Goal: Transaction & Acquisition: Purchase product/service

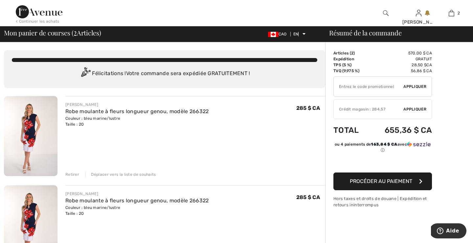
click at [70, 176] on font "Retirer" at bounding box center [72, 174] width 14 height 5
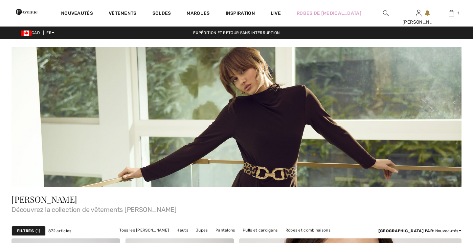
checkbox input "true"
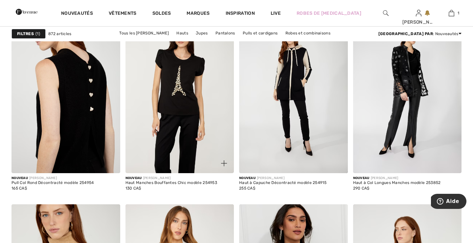
scroll to position [2171, 0]
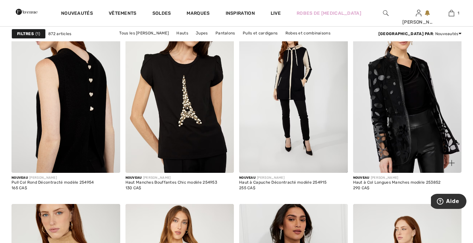
click at [377, 87] on img at bounding box center [407, 91] width 109 height 163
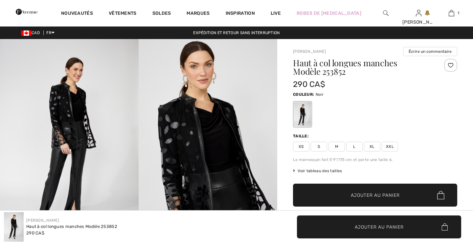
checkbox input "true"
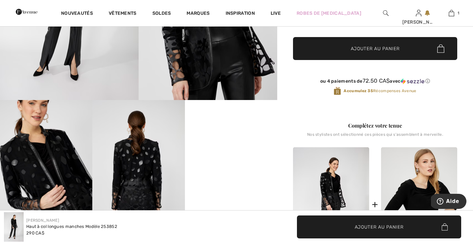
scroll to position [147, 0]
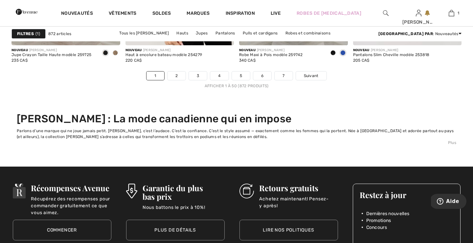
scroll to position [3159, 0]
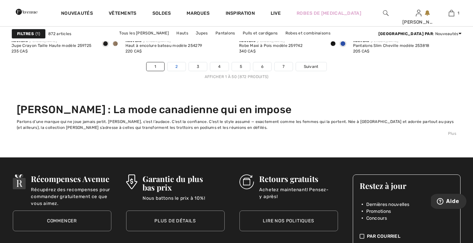
click at [176, 68] on link "2" at bounding box center [177, 66] width 18 height 9
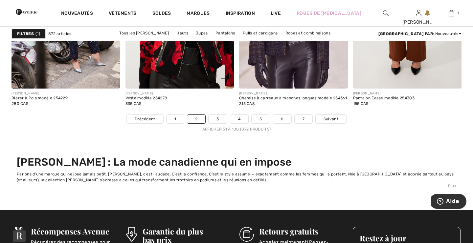
scroll to position [3108, 0]
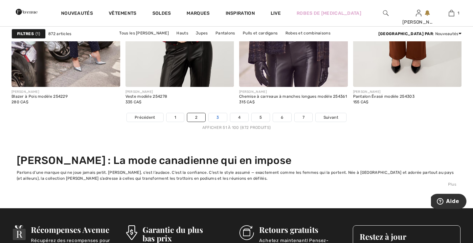
click at [216, 118] on link "3" at bounding box center [218, 117] width 18 height 9
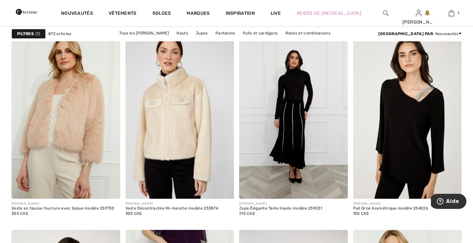
scroll to position [2608, 0]
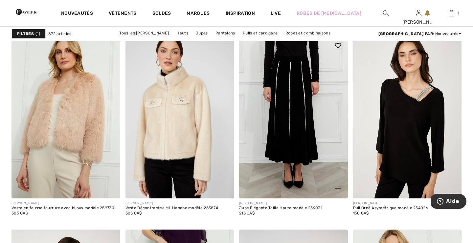
click at [278, 130] on img at bounding box center [293, 117] width 109 height 163
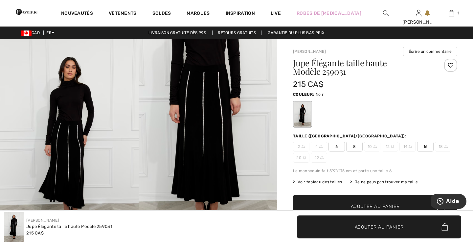
click at [221, 141] on img at bounding box center [208, 143] width 139 height 208
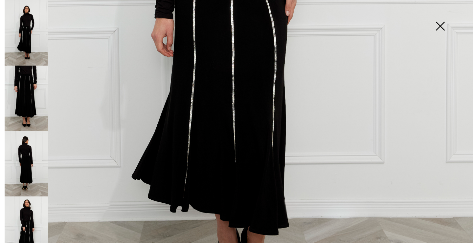
scroll to position [344, 0]
click at [27, 214] on img at bounding box center [27, 230] width 44 height 66
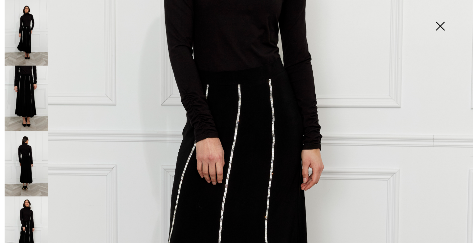
scroll to position [183, 0]
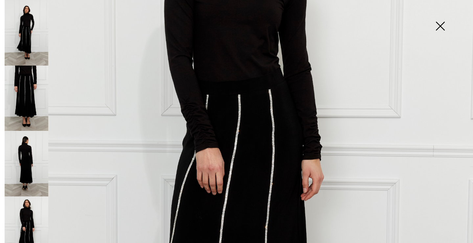
click at [439, 30] on img at bounding box center [440, 27] width 33 height 34
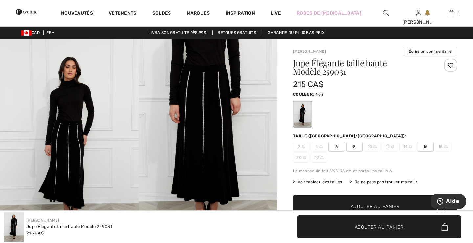
click at [428, 147] on span "16" at bounding box center [425, 147] width 16 height 10
click at [392, 202] on span "✔ Ajouté au panier Ajouter au panier" at bounding box center [375, 206] width 164 height 23
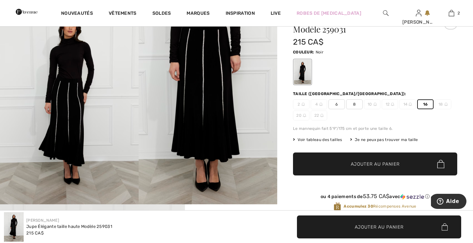
scroll to position [0, 0]
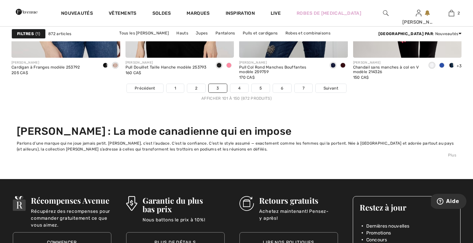
scroll to position [3138, 0]
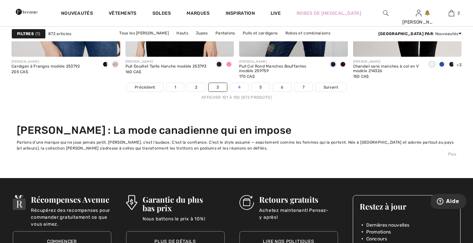
click at [239, 87] on link "4" at bounding box center [239, 87] width 18 height 9
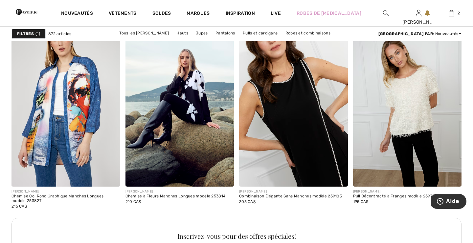
scroll to position [797, 0]
click at [289, 94] on img at bounding box center [293, 105] width 109 height 163
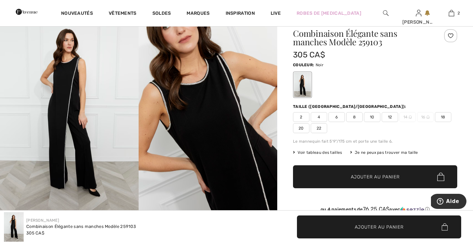
scroll to position [29, 0]
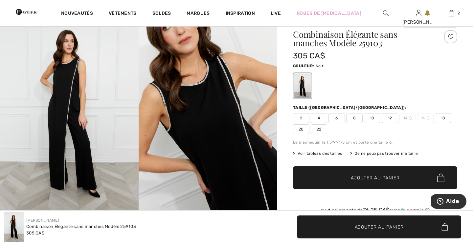
click at [301, 129] on span "20" at bounding box center [301, 129] width 16 height 10
click at [332, 179] on span "✔ Ajouté au panier Ajouter au panier" at bounding box center [375, 178] width 164 height 23
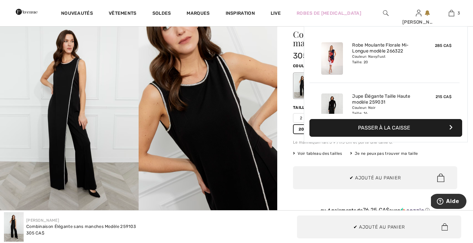
scroll to position [72, 0]
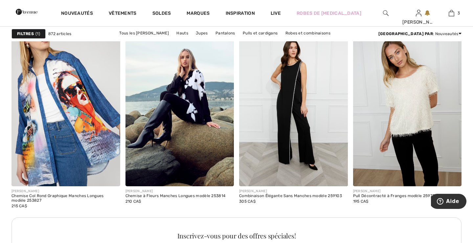
checkbox input "true"
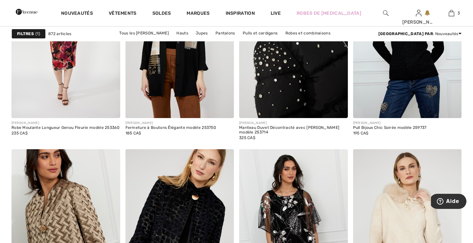
scroll to position [2885, 0]
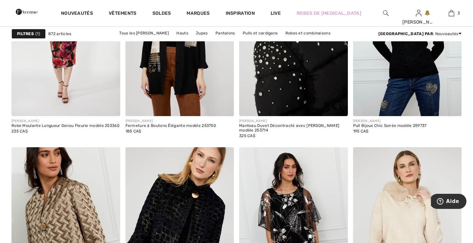
click at [299, 83] on img at bounding box center [293, 35] width 109 height 163
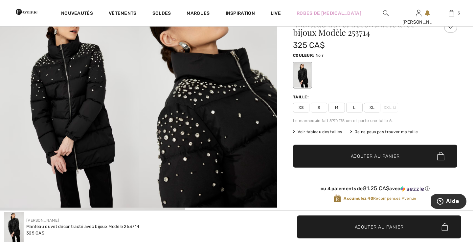
scroll to position [41, 0]
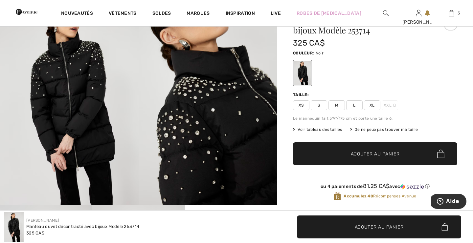
click at [217, 157] on img at bounding box center [208, 102] width 139 height 208
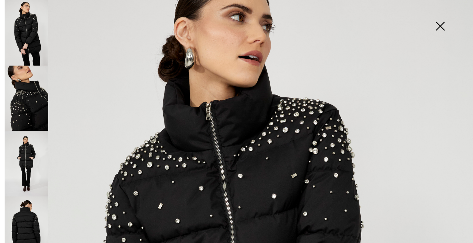
scroll to position [48, 0]
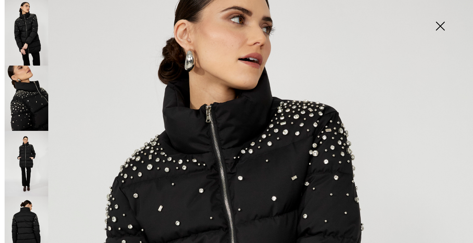
click at [439, 25] on img at bounding box center [440, 27] width 33 height 34
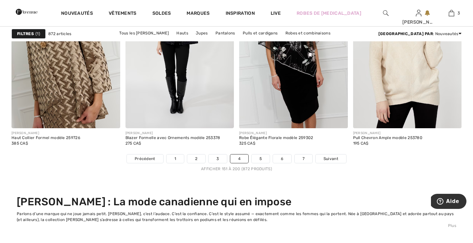
scroll to position [3067, 0]
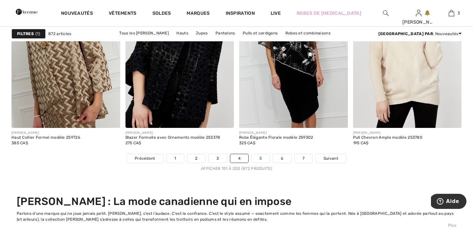
click at [261, 160] on link "5" at bounding box center [261, 158] width 18 height 9
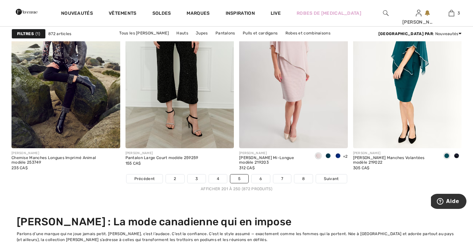
scroll to position [3047, 0]
click at [262, 180] on link "6" at bounding box center [261, 178] width 18 height 9
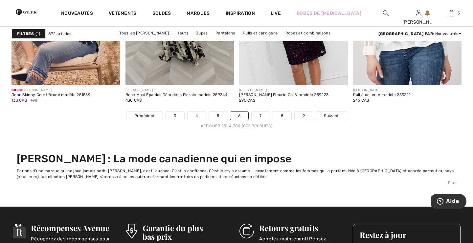
scroll to position [3106, 0]
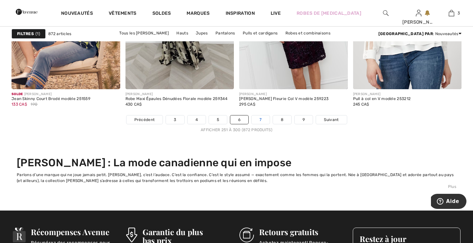
click at [259, 120] on link "7" at bounding box center [261, 120] width 18 height 9
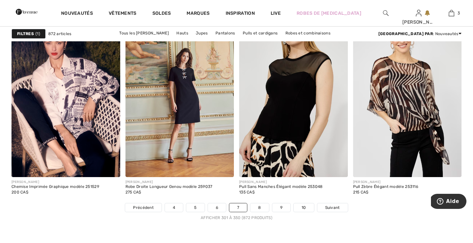
scroll to position [3019, 0]
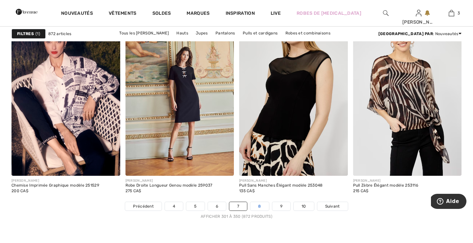
click at [259, 208] on link "8" at bounding box center [259, 206] width 18 height 9
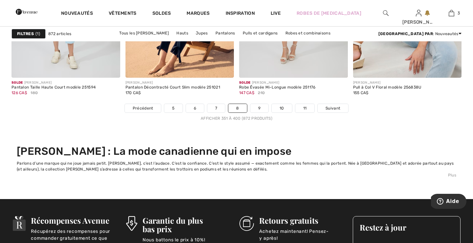
scroll to position [3119, 0]
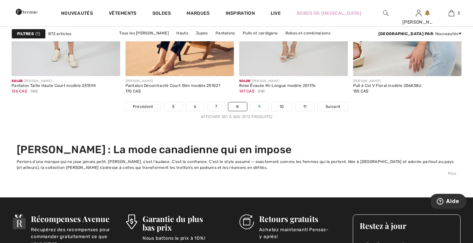
click at [259, 107] on link "9" at bounding box center [259, 106] width 18 height 9
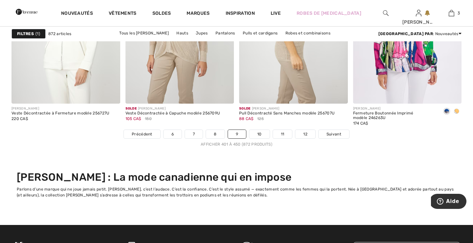
scroll to position [3092, 0]
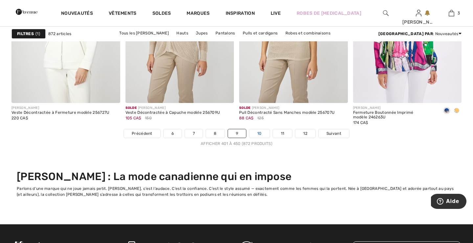
click at [257, 134] on link "10" at bounding box center [259, 133] width 20 height 9
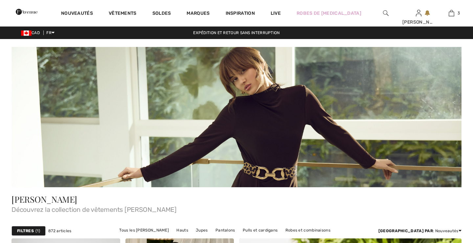
checkbox input "true"
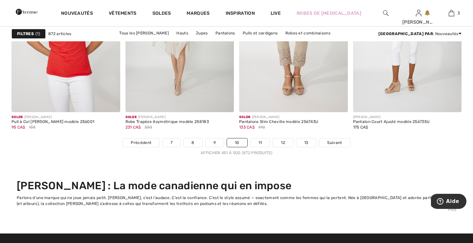
scroll to position [3084, 0]
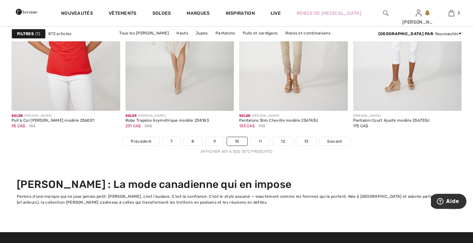
click at [260, 143] on link "11" at bounding box center [260, 141] width 19 height 9
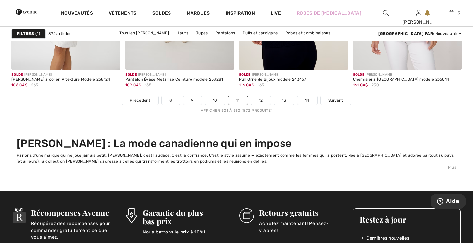
scroll to position [3123, 0]
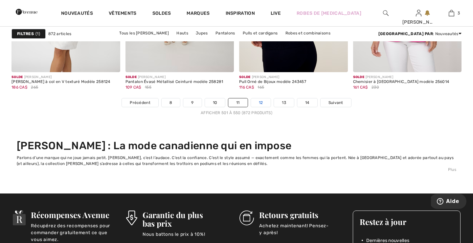
click at [264, 102] on link "12" at bounding box center [261, 103] width 20 height 9
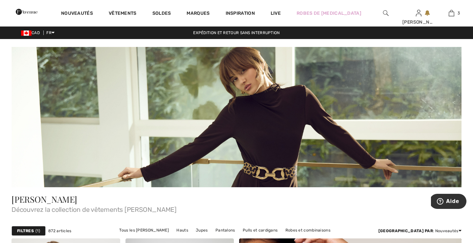
click at [25, 14] on img at bounding box center [27, 11] width 22 height 13
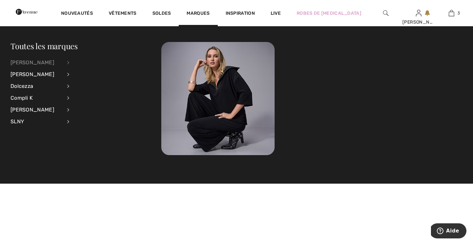
click at [42, 65] on div "[PERSON_NAME]" at bounding box center [37, 63] width 52 height 12
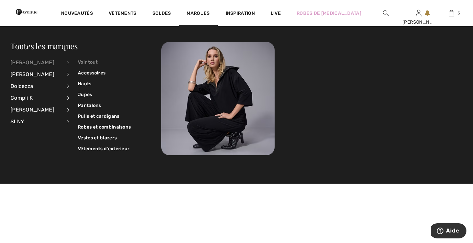
click at [88, 64] on link "Voir tout" at bounding box center [104, 62] width 53 height 11
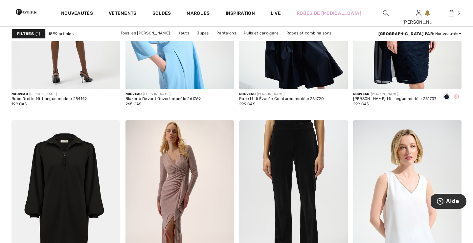
scroll to position [692, 0]
